Goal: Task Accomplishment & Management: Use online tool/utility

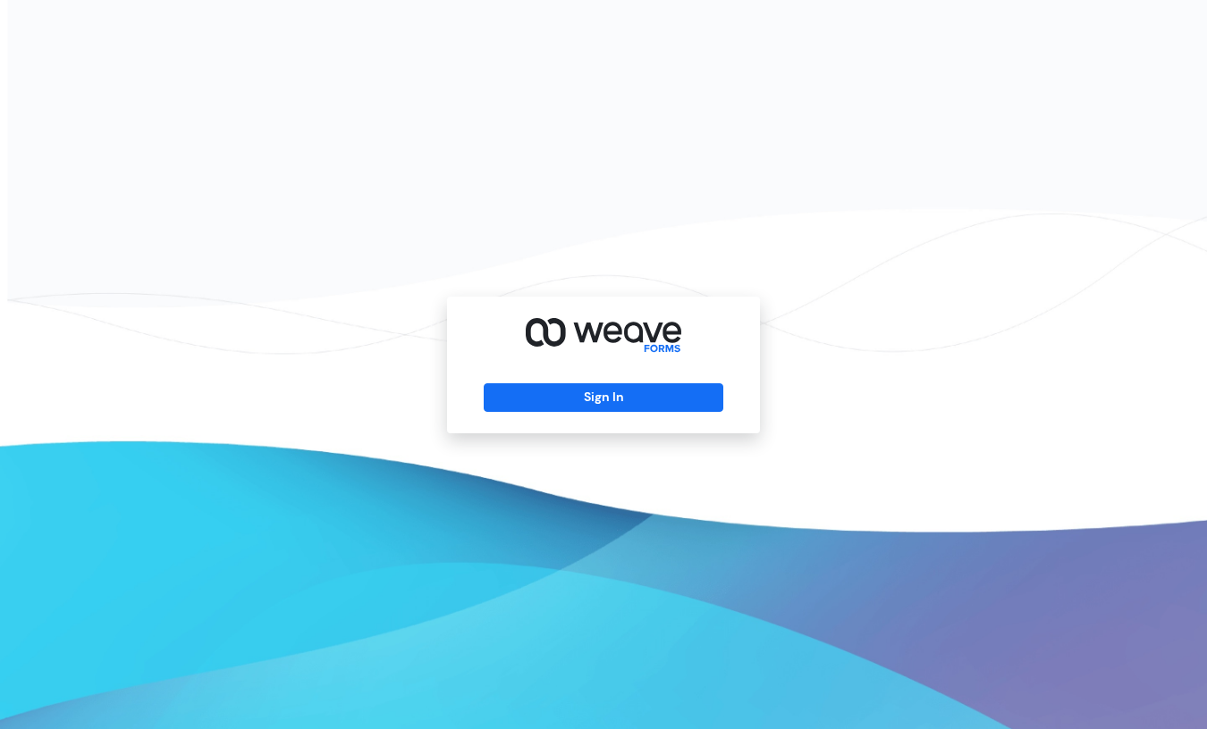
click at [707, 381] on div "Sign In" at bounding box center [603, 365] width 313 height 137
click at [679, 399] on button "Sign In" at bounding box center [603, 397] width 239 height 29
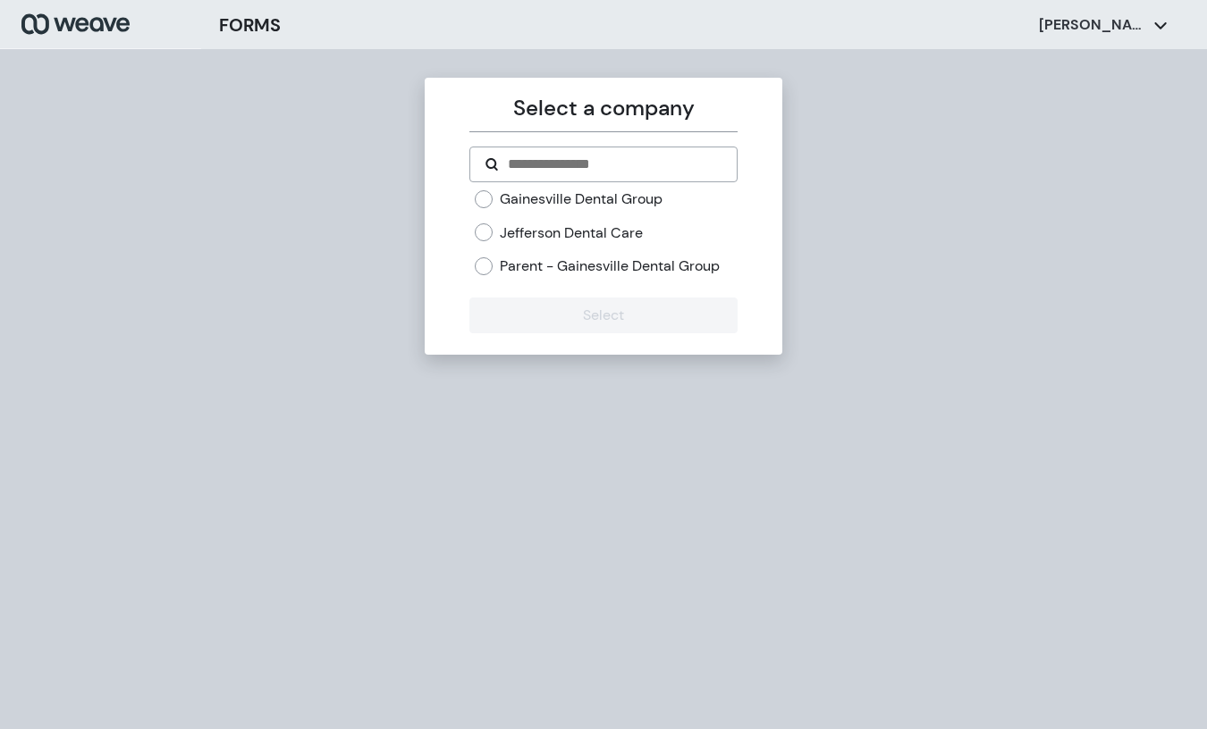
click at [502, 237] on label "Jefferson Dental Care" at bounding box center [571, 233] width 143 height 20
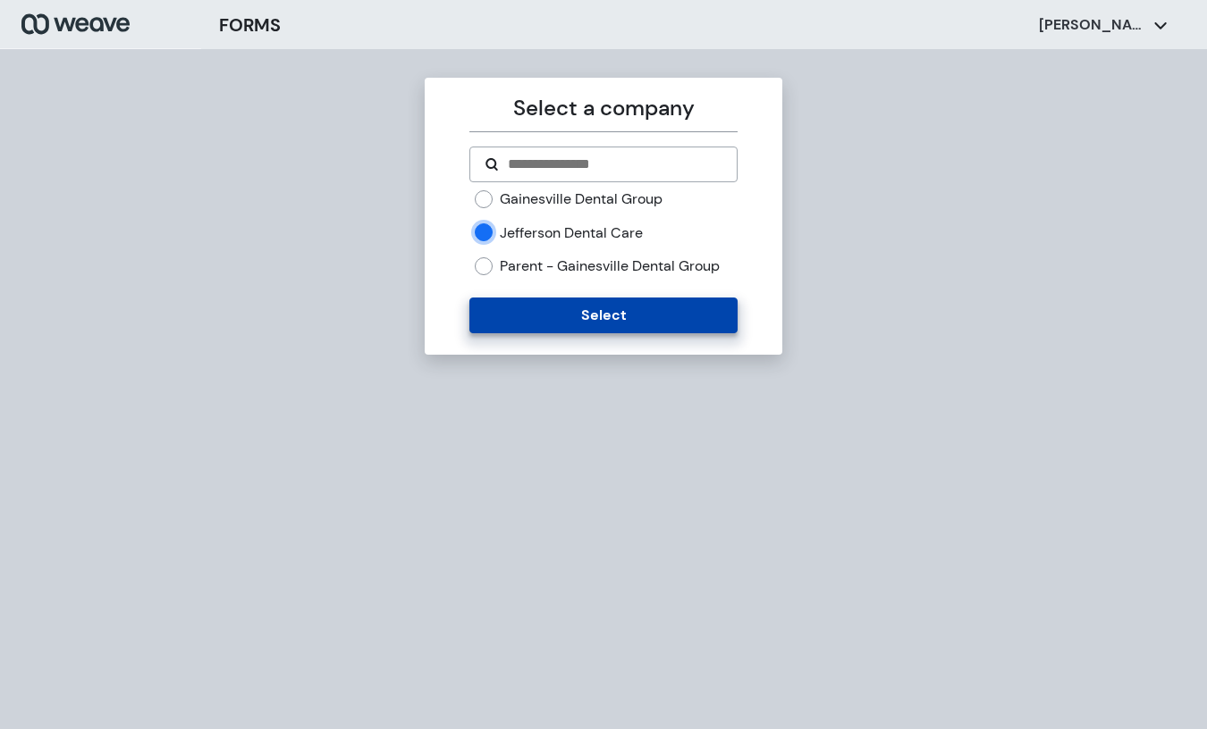
click at [521, 311] on button "Select" at bounding box center [602, 316] width 267 height 36
